Goal: Find specific page/section: Find specific page/section

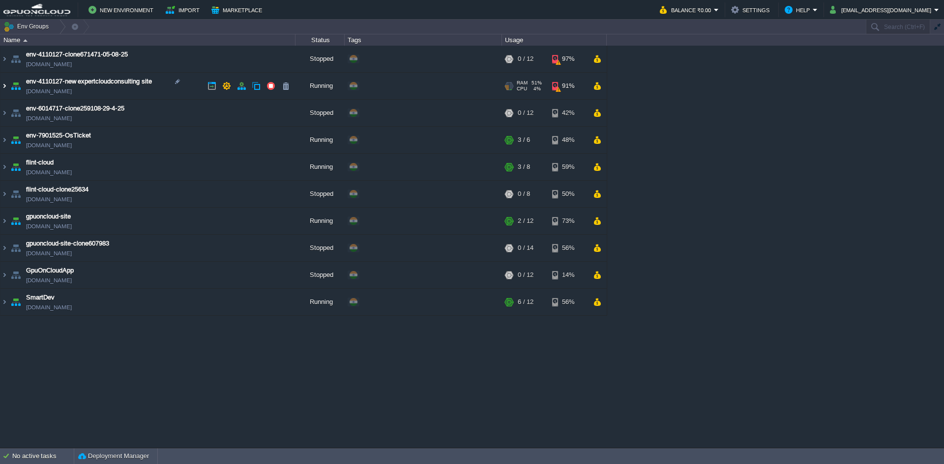
click at [7, 84] on img at bounding box center [4, 86] width 8 height 27
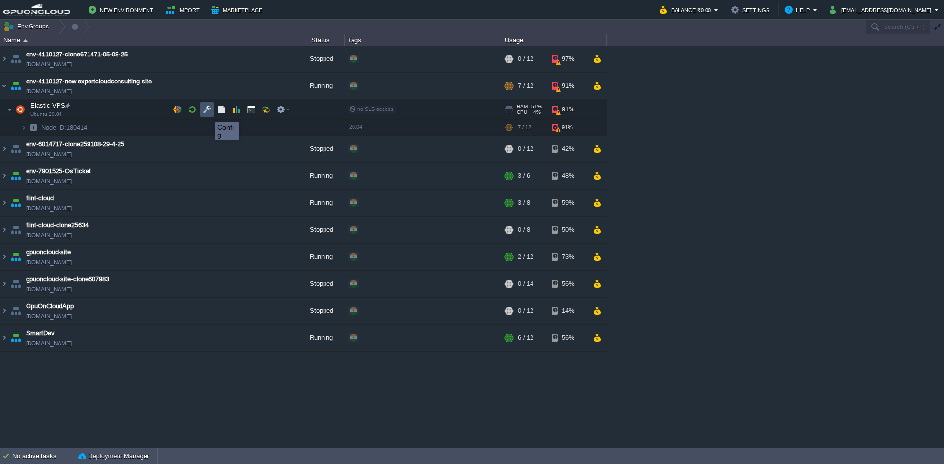
click at [207, 114] on button "button" at bounding box center [206, 109] width 9 height 9
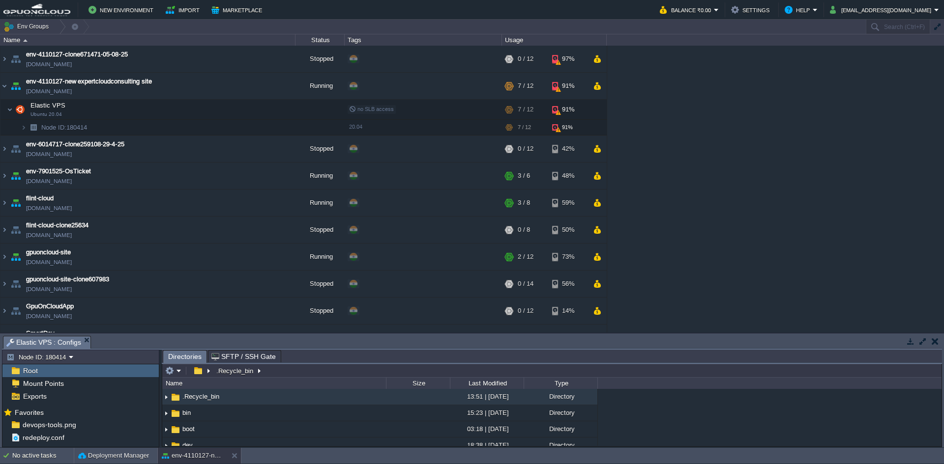
click at [923, 343] on button "button" at bounding box center [922, 341] width 9 height 9
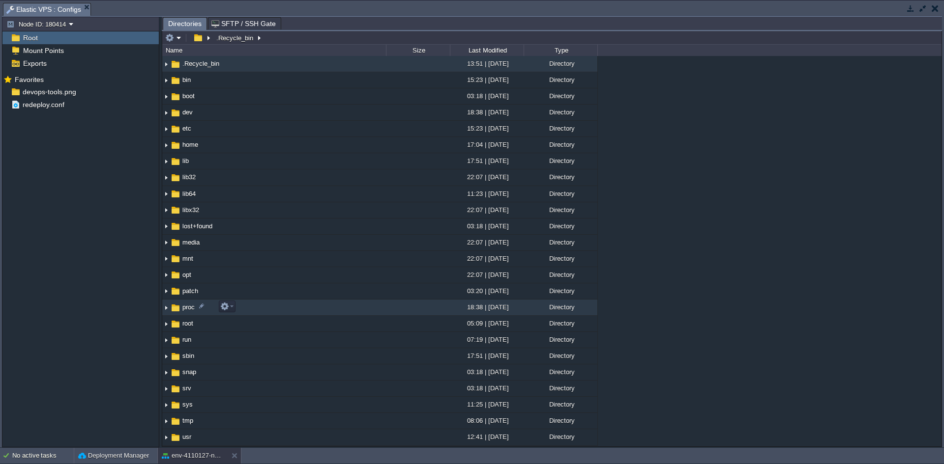
scroll to position [157, 0]
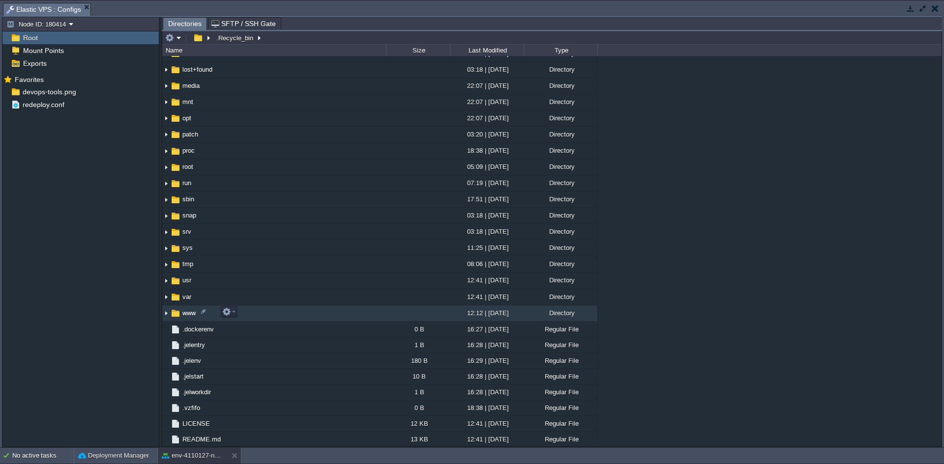
click at [167, 312] on img at bounding box center [166, 313] width 8 height 15
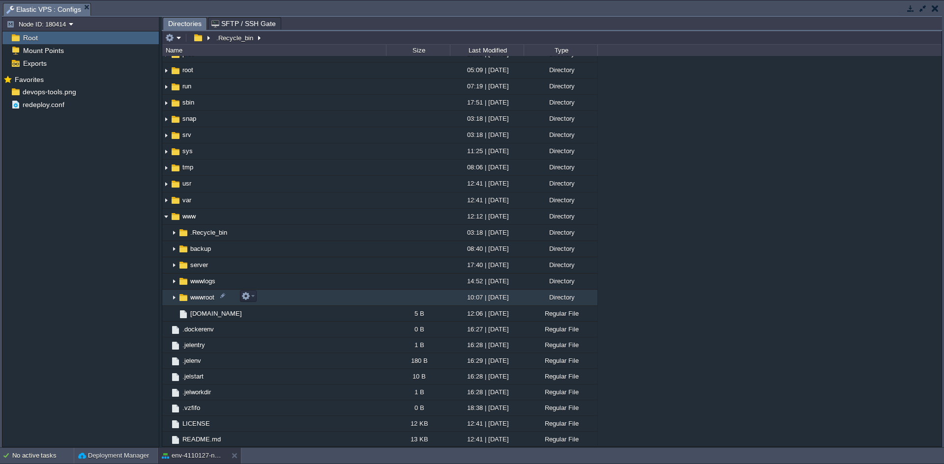
click at [174, 300] on img at bounding box center [174, 297] width 8 height 15
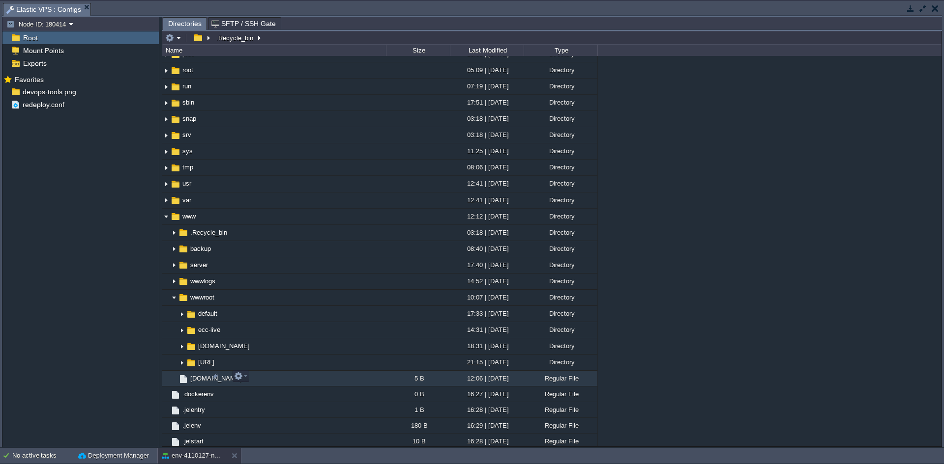
scroll to position [318, 0]
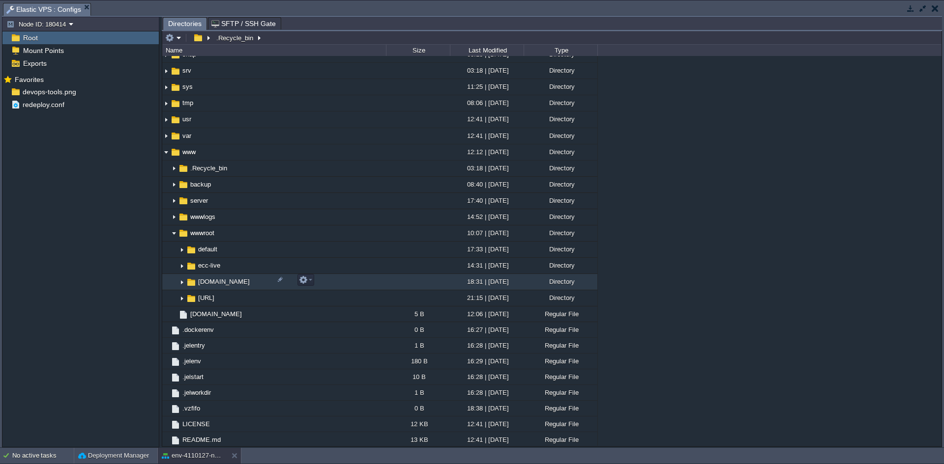
click at [183, 278] on img at bounding box center [182, 282] width 8 height 15
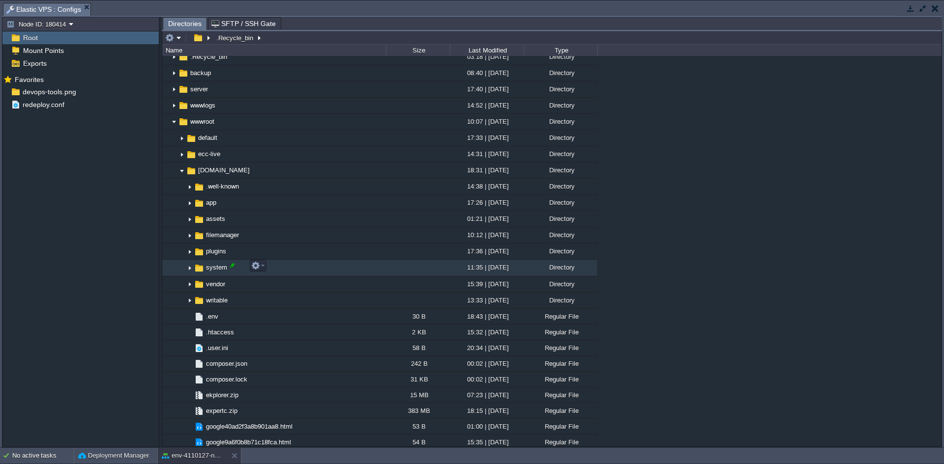
scroll to position [430, 0]
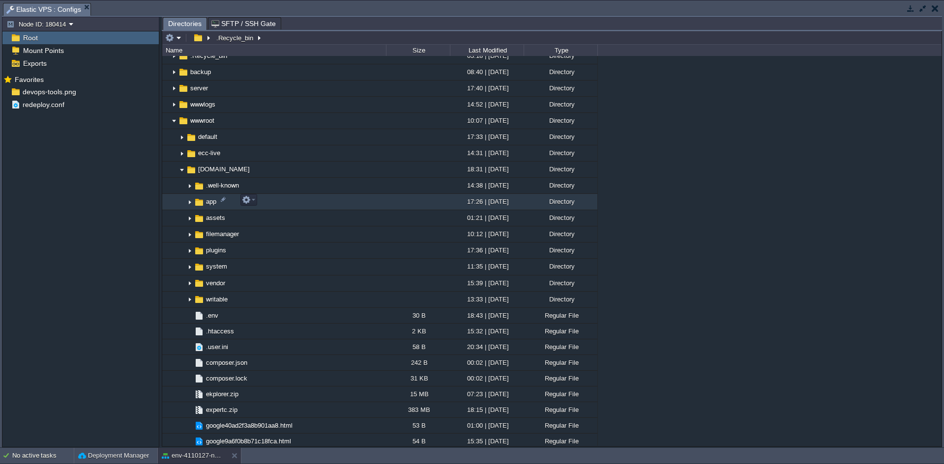
click at [190, 202] on img at bounding box center [190, 202] width 8 height 15
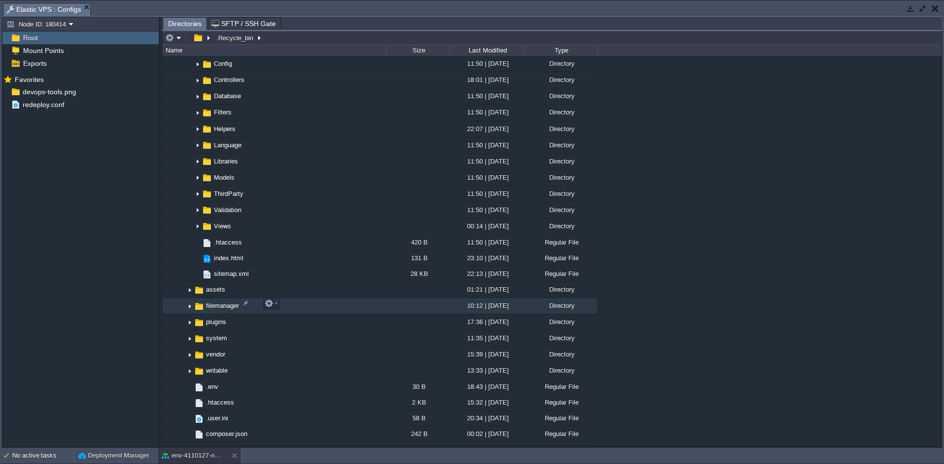
scroll to position [593, 0]
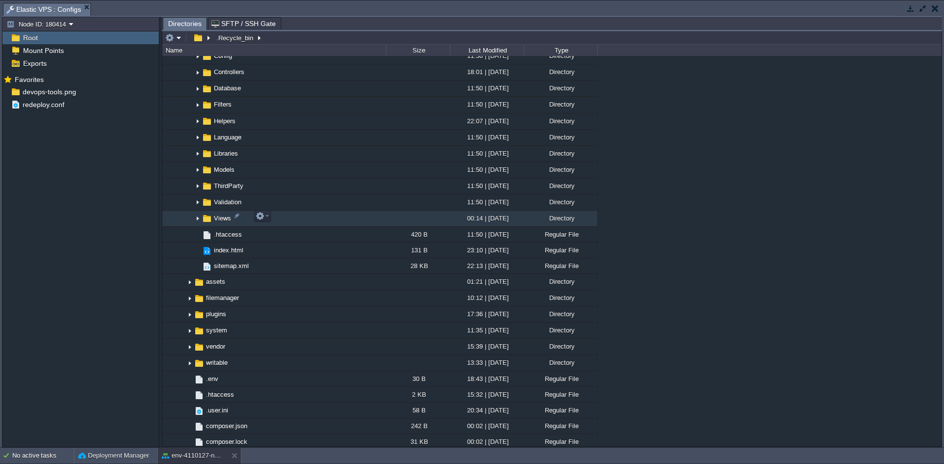
click at [197, 216] on img at bounding box center [198, 218] width 8 height 15
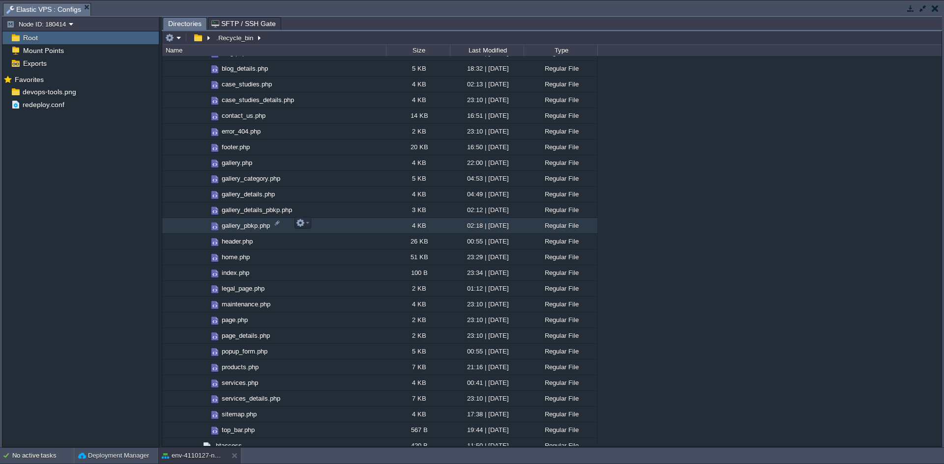
scroll to position [957, 0]
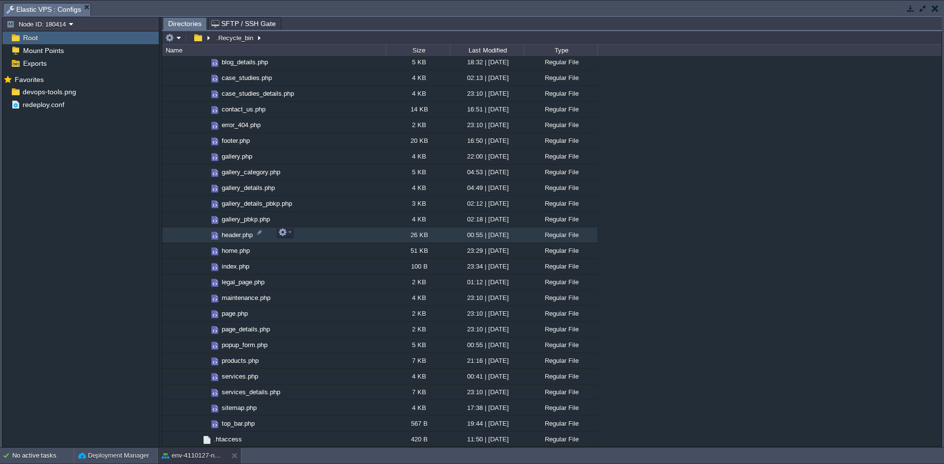
click at [234, 237] on span "header.php" at bounding box center [237, 235] width 34 height 8
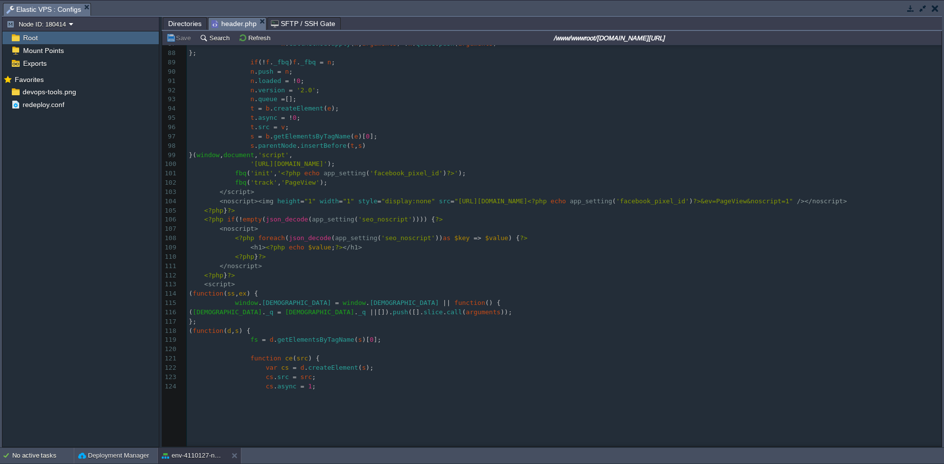
scroll to position [0, 0]
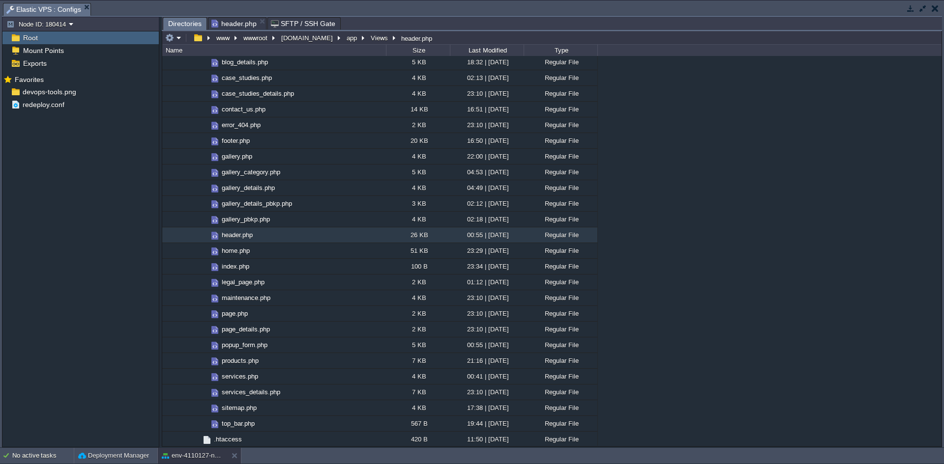
click at [192, 25] on span "Directories" at bounding box center [184, 24] width 33 height 12
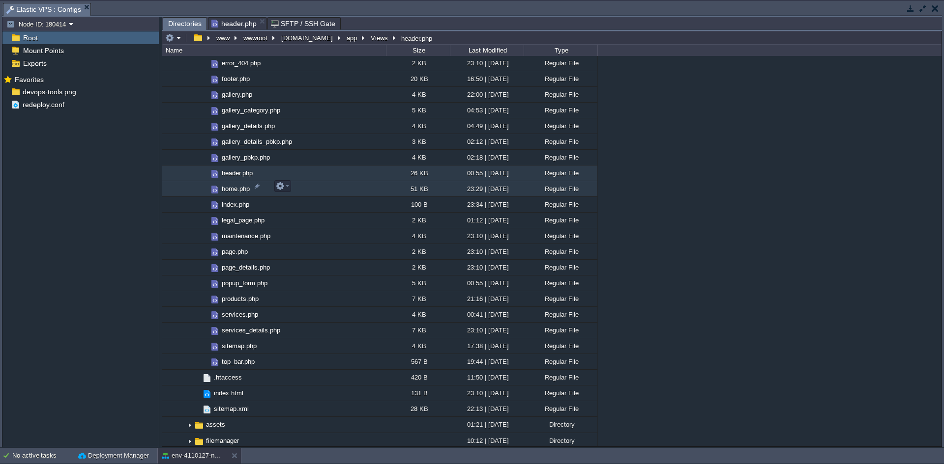
click at [234, 187] on span "home.php" at bounding box center [235, 189] width 31 height 8
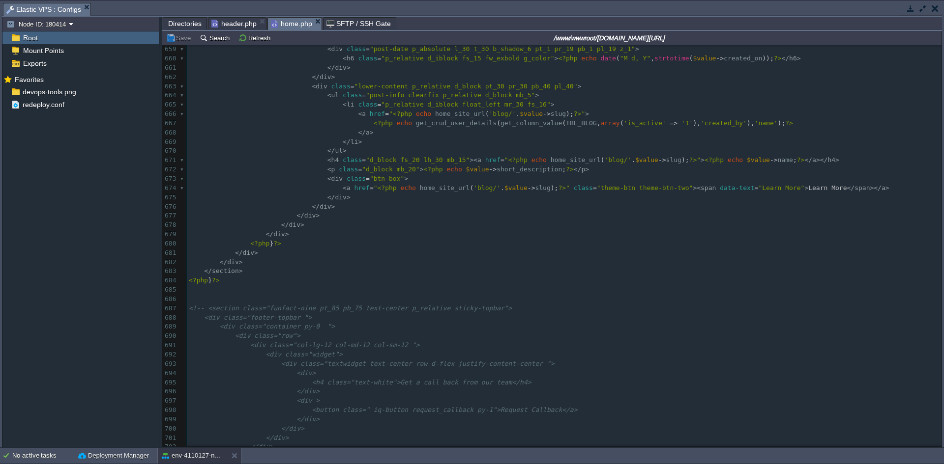
scroll to position [6279, 0]
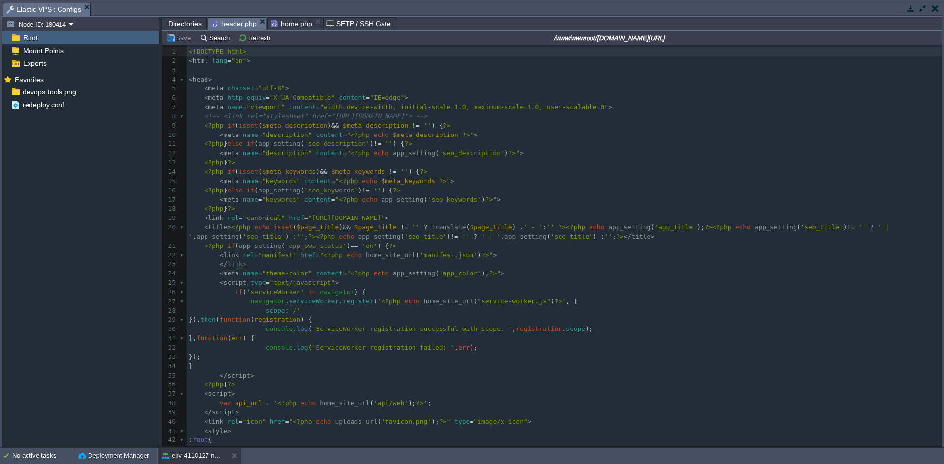
click at [237, 20] on span "header.php" at bounding box center [233, 24] width 45 height 12
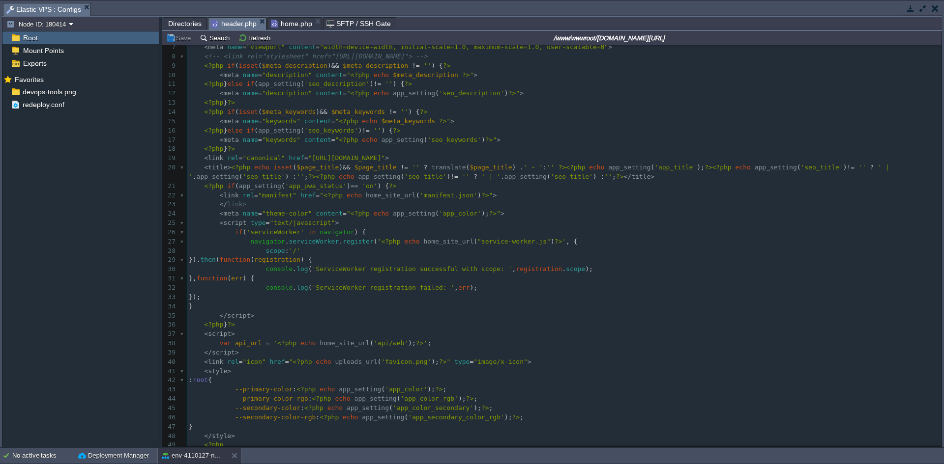
scroll to position [85, 0]
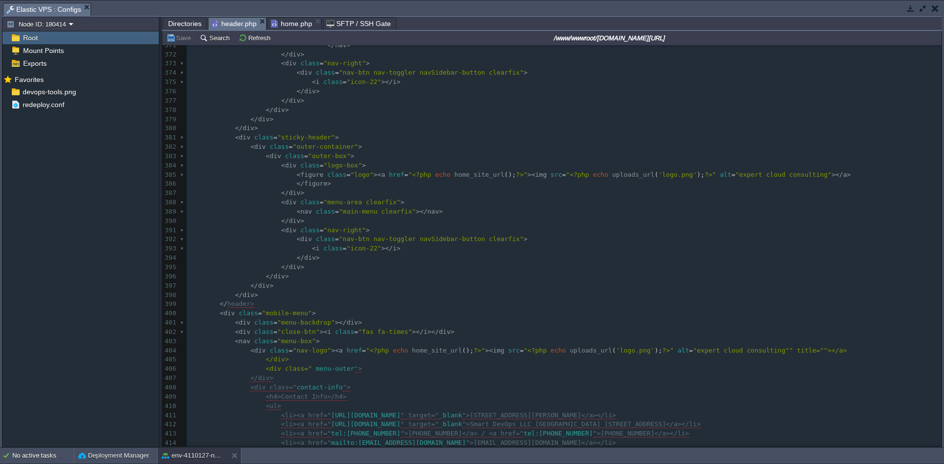
click at [351, 147] on pre "< div class = "outer-container" >" at bounding box center [564, 147] width 754 height 9
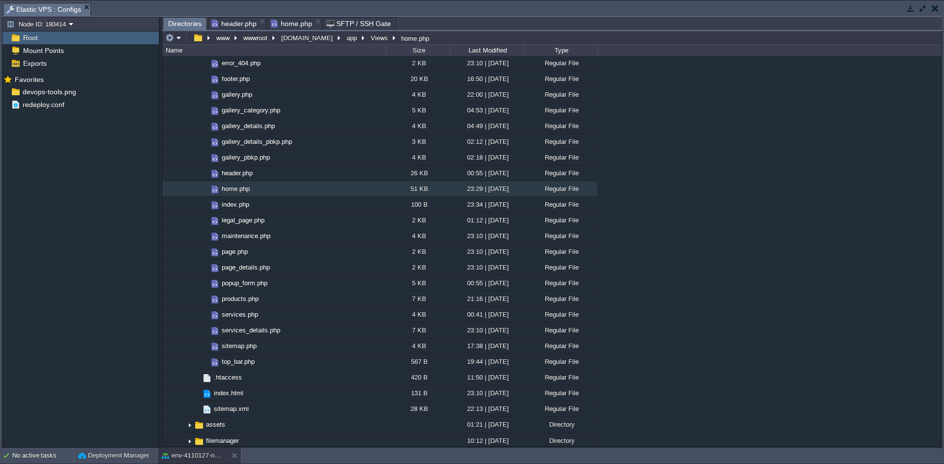
click at [179, 26] on span "Directories" at bounding box center [184, 24] width 33 height 12
